Goal: Task Accomplishment & Management: Use online tool/utility

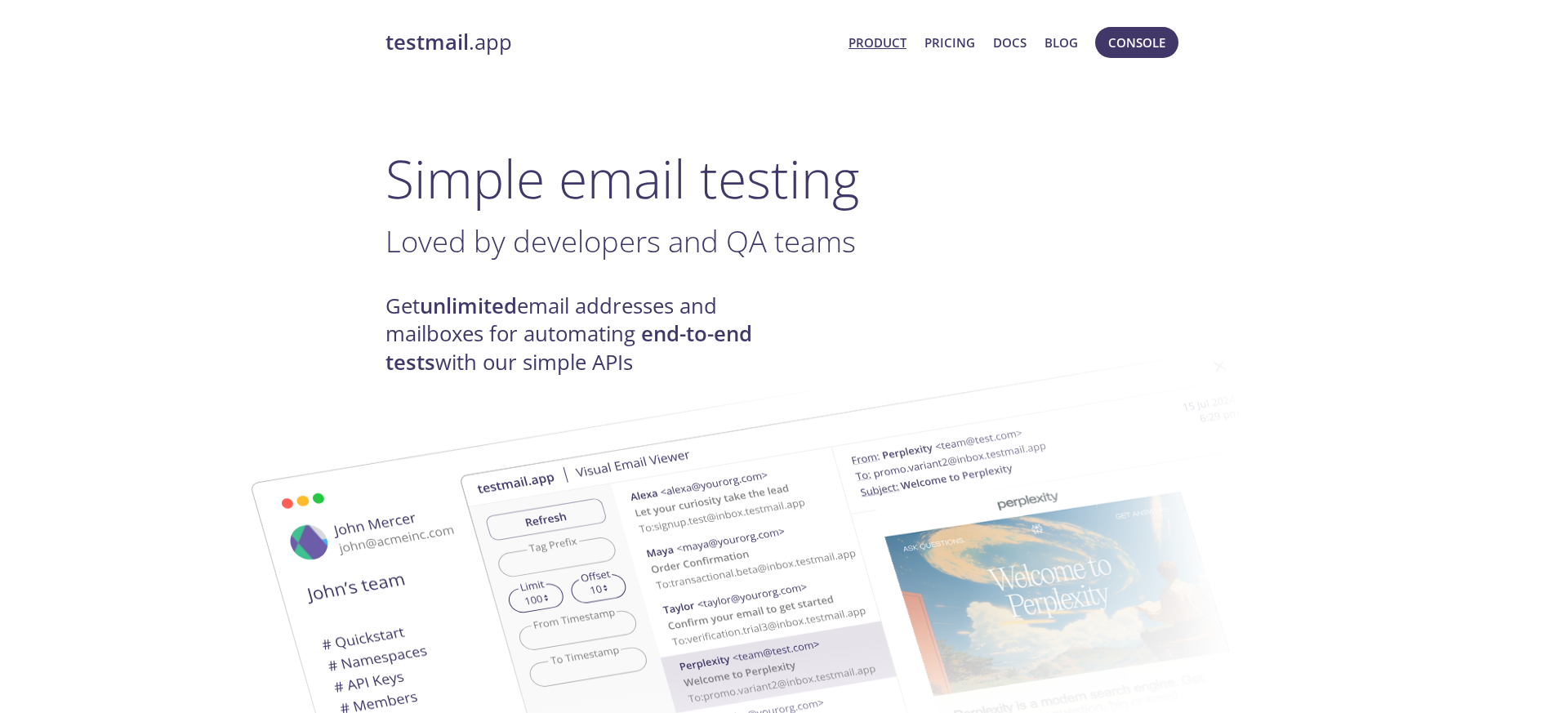
drag, startPoint x: 1133, startPoint y: 54, endPoint x: 1076, endPoint y: 93, distance: 69.1
click at [1120, 62] on div "testmail .app Product Pricing Docs Blog Console" at bounding box center [784, 42] width 797 height 52
click at [1120, 37] on span "Console" at bounding box center [1137, 43] width 57 height 21
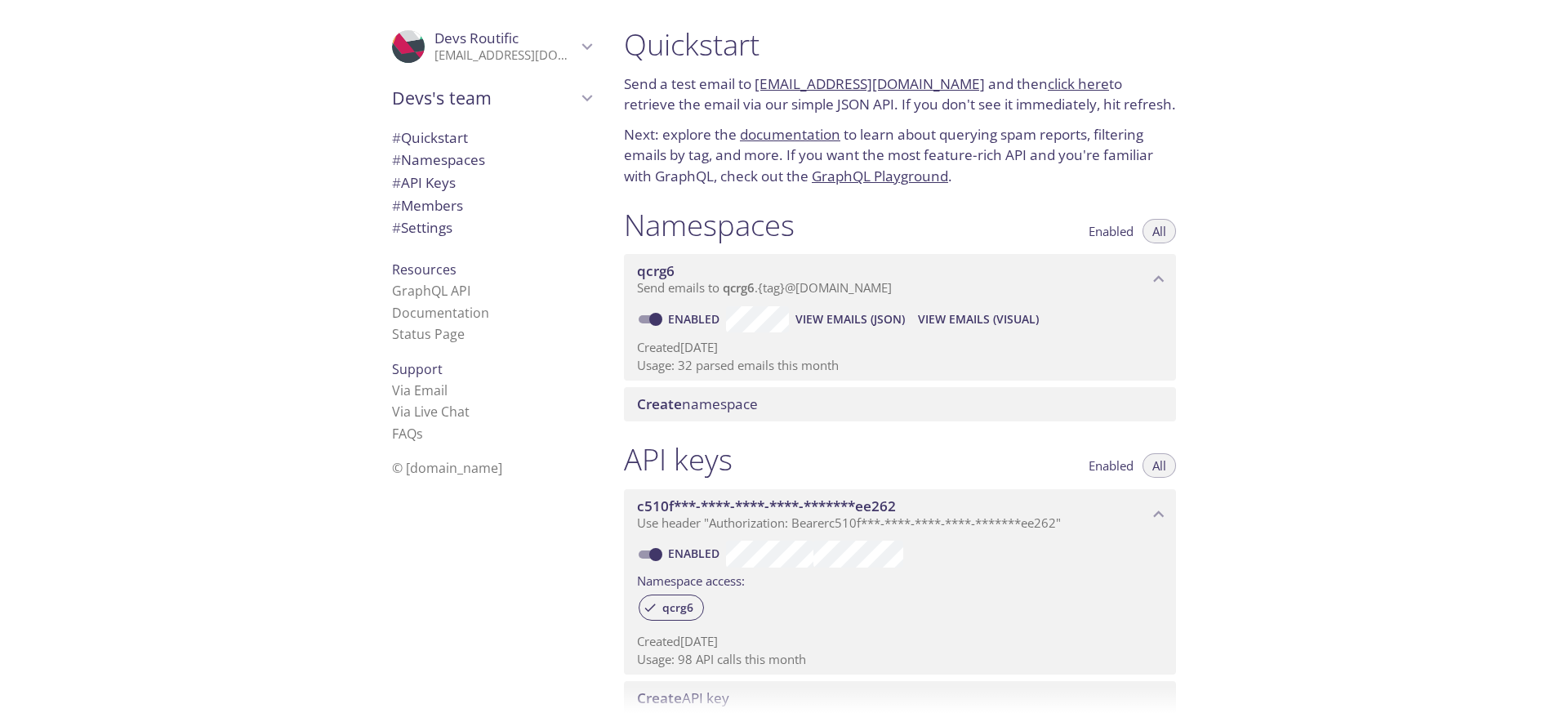
drag, startPoint x: 841, startPoint y: 368, endPoint x: 695, endPoint y: 367, distance: 146.0
click at [695, 367] on p "Usage: 32 parsed emails this month" at bounding box center [899, 364] width 526 height 17
click at [1057, 87] on link "click here" at bounding box center [1078, 83] width 61 height 19
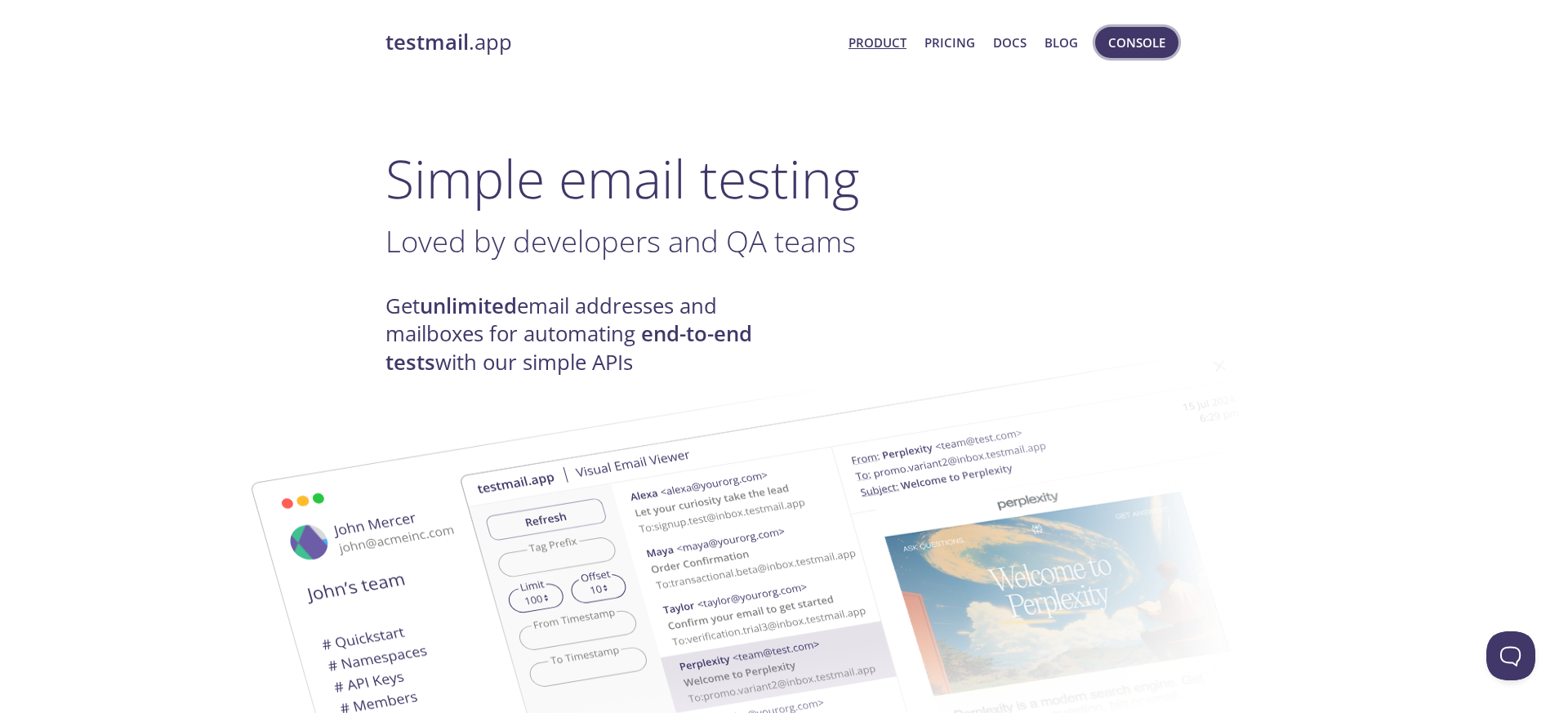
click at [1109, 37] on span "Console" at bounding box center [1137, 43] width 57 height 21
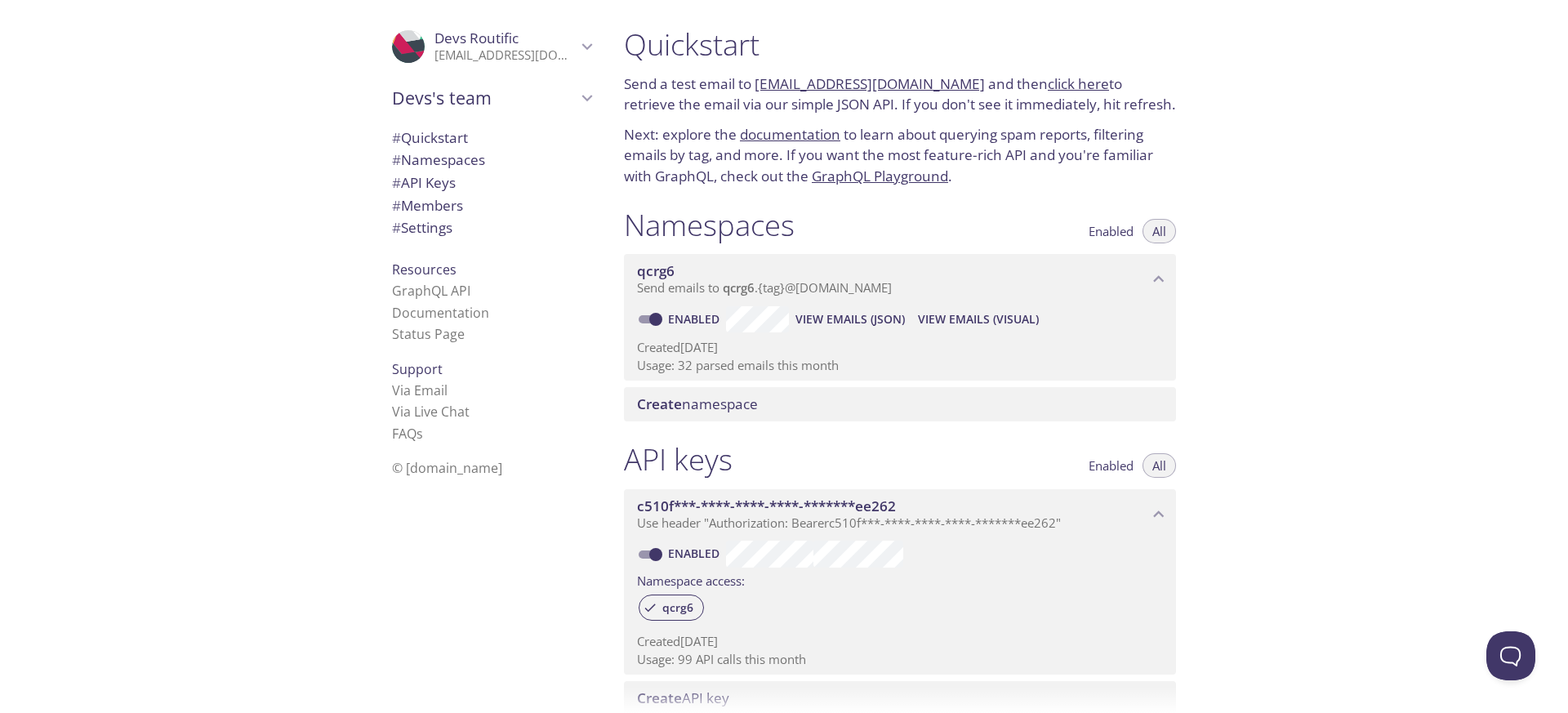
click at [1305, 410] on div "Quickstart Send a test email to [EMAIL_ADDRESS][DOMAIN_NAME] and then click her…" at bounding box center [1089, 356] width 957 height 713
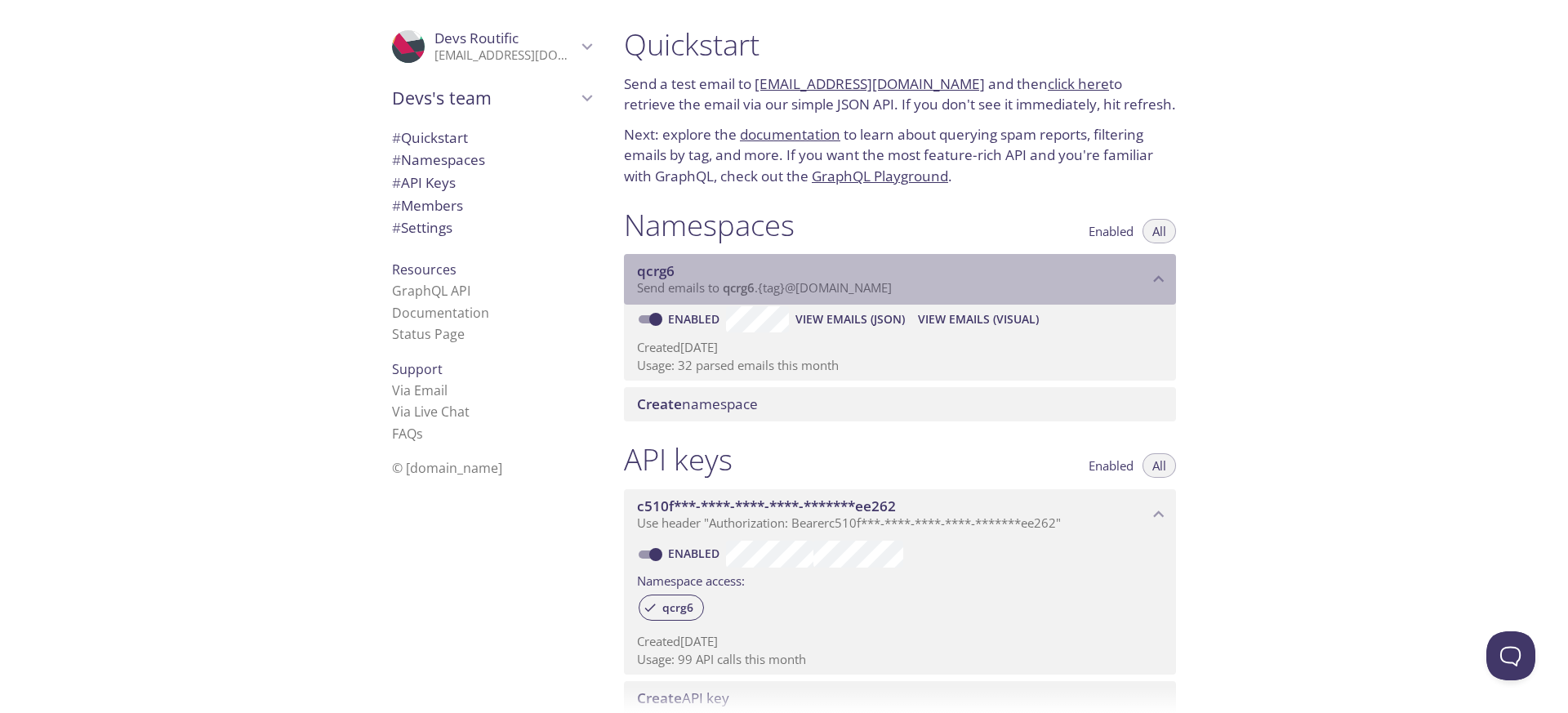
drag, startPoint x: 958, startPoint y: 288, endPoint x: 572, endPoint y: 288, distance: 386.0
click at [572, 287] on div ".cls-1 { fill: #6d5ca8; } .cls-2 { fill: #3fc191; } .cls-3 { fill: #3b4752; } .…" at bounding box center [784, 356] width 1568 height 713
